Goal: Task Accomplishment & Management: Use online tool/utility

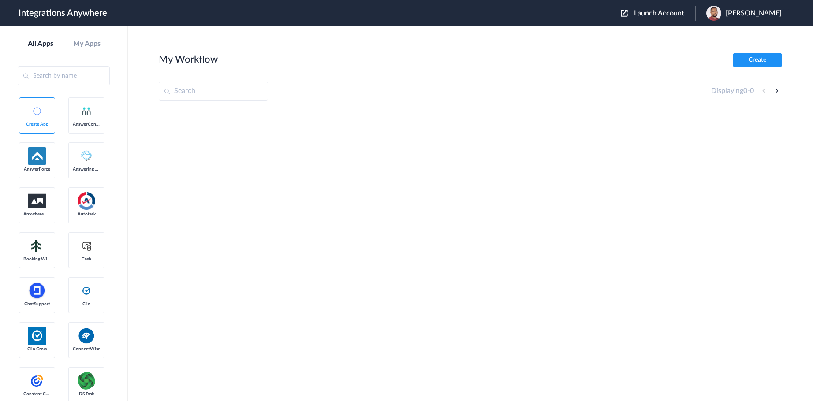
click at [684, 13] on span "Launch Account" at bounding box center [659, 13] width 50 height 7
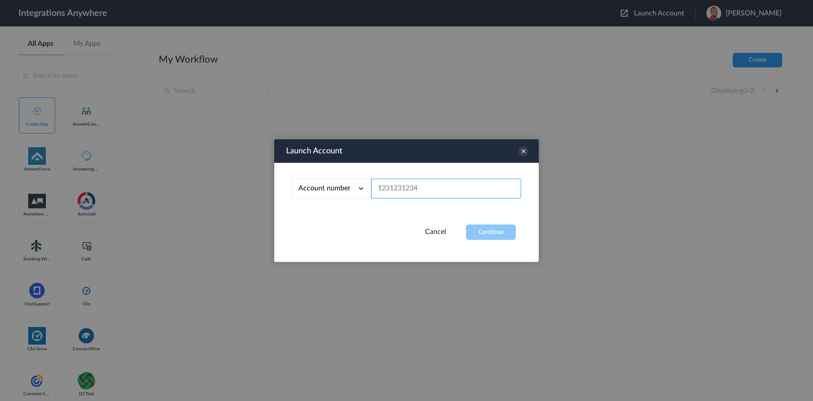
click at [395, 188] on input "text" at bounding box center [446, 189] width 150 height 20
paste input "3122654352"
type input "3122654352"
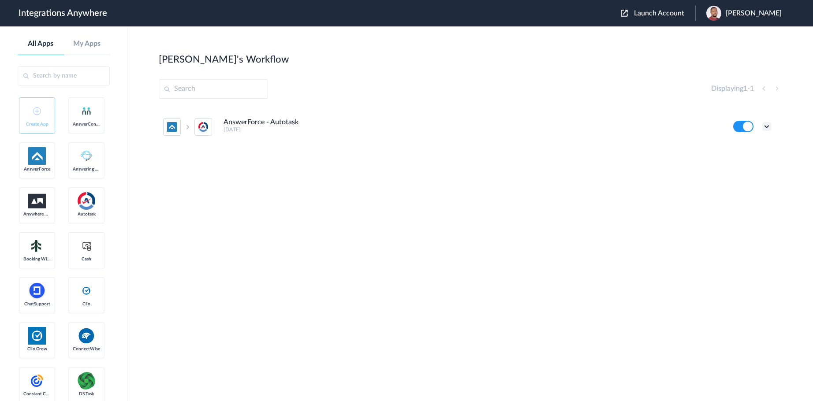
click at [769, 124] on icon at bounding box center [766, 126] width 9 height 9
click at [735, 127] on button at bounding box center [743, 126] width 20 height 11
click at [766, 126] on icon at bounding box center [766, 126] width 9 height 9
click at [740, 147] on link "Edit" at bounding box center [730, 147] width 21 height 6
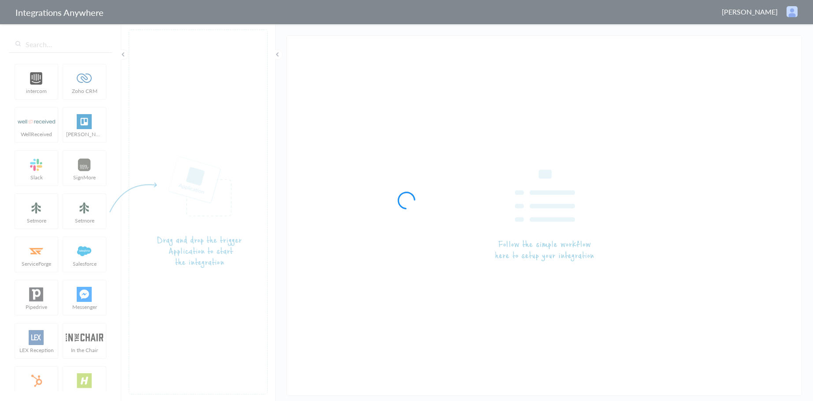
type input "AnswerForce - Autotask"
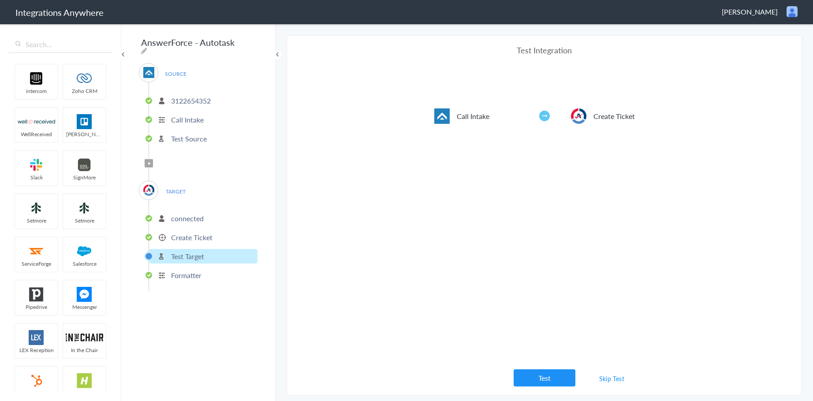
click at [194, 238] on p "Create Ticket" at bounding box center [191, 237] width 41 height 10
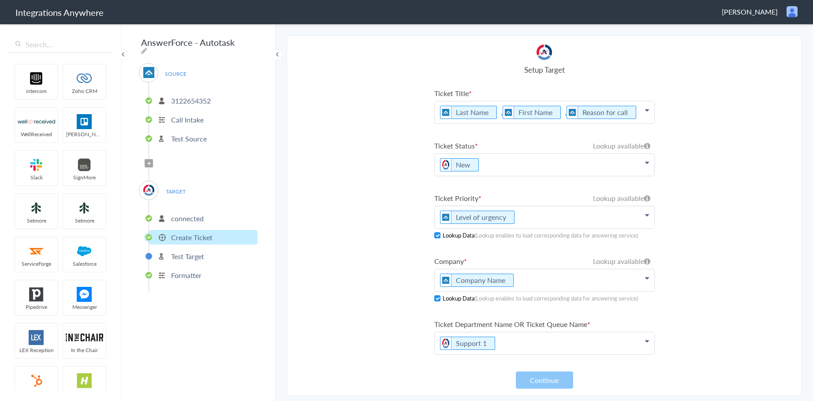
click at [328, 334] on section "Select Account 3122654352 Rename Delete (2 months ago) + connect Continue Setup…" at bounding box center [544, 215] width 515 height 361
